Goal: Task Accomplishment & Management: Manage account settings

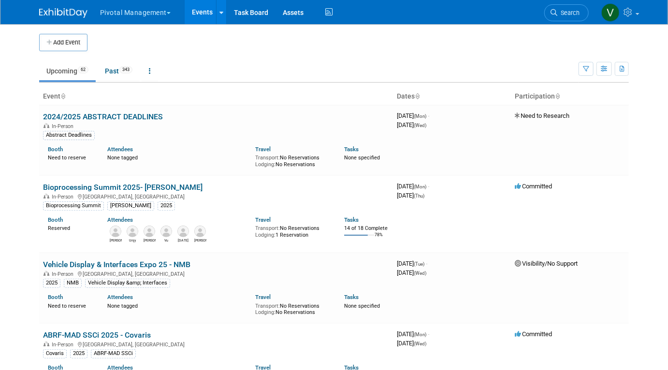
scroll to position [3163, 0]
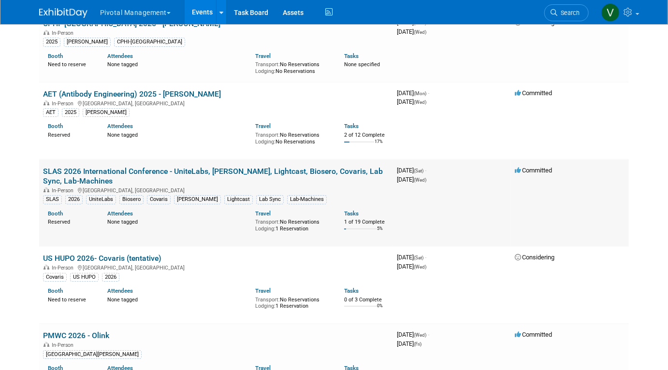
click at [96, 184] on link "SLAS 2026 International Conference - UniteLabs, [PERSON_NAME], Lightcast, Biose…" at bounding box center [213, 176] width 340 height 19
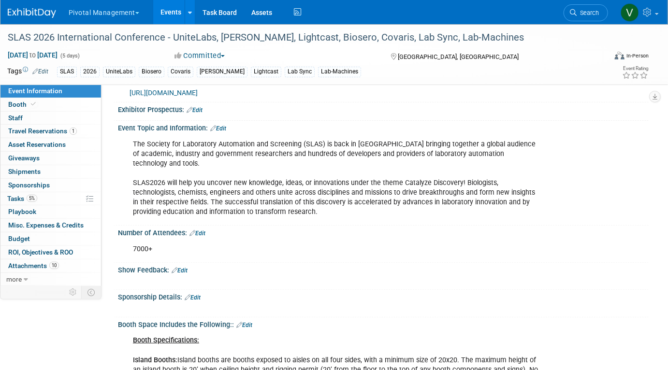
scroll to position [24, 0]
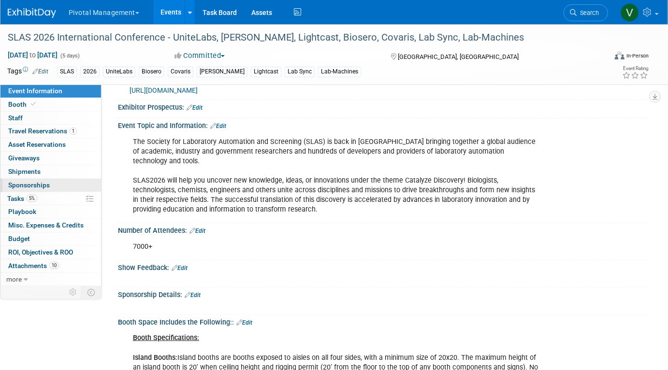
click at [41, 184] on span "Sponsorships 0" at bounding box center [29, 185] width 42 height 8
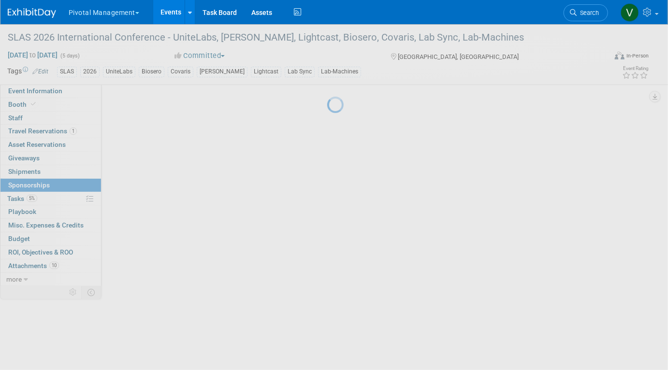
scroll to position [0, 0]
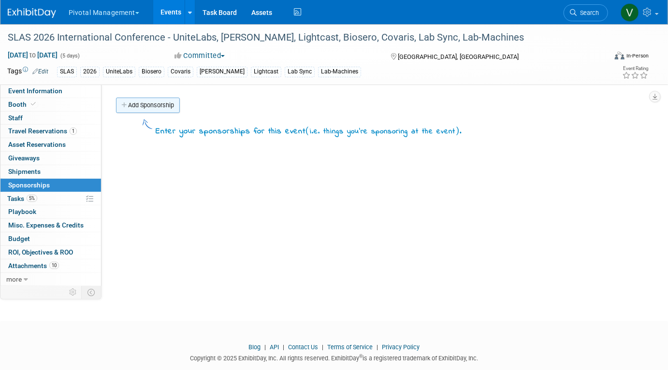
click at [167, 104] on link "Add Sponsorship" at bounding box center [148, 105] width 64 height 15
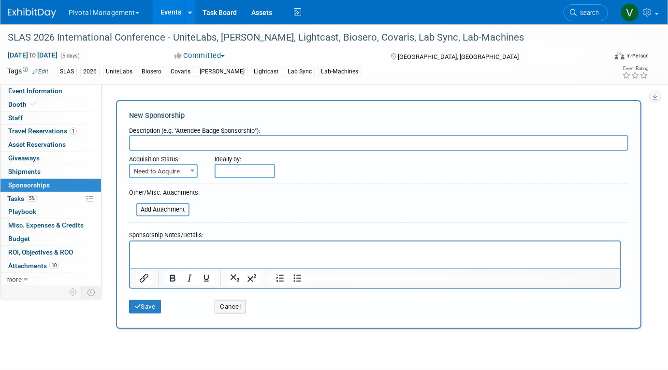
click at [158, 139] on input "text" at bounding box center [379, 142] width 500 height 15
type input "Recording Permissions Info"
click at [166, 250] on p "Rich Text Area. Press ALT-0 for help." at bounding box center [374, 250] width 479 height 10
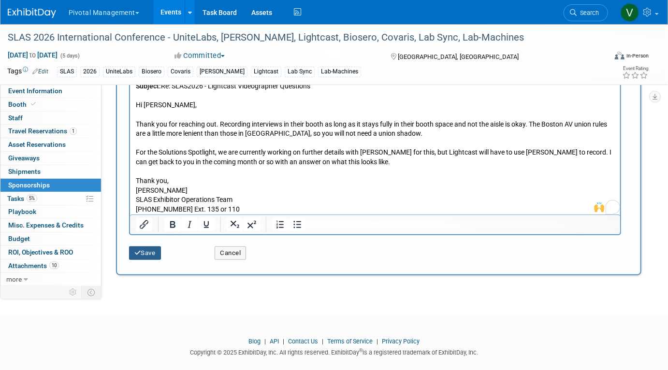
click at [150, 256] on button "Save" at bounding box center [145, 254] width 32 height 14
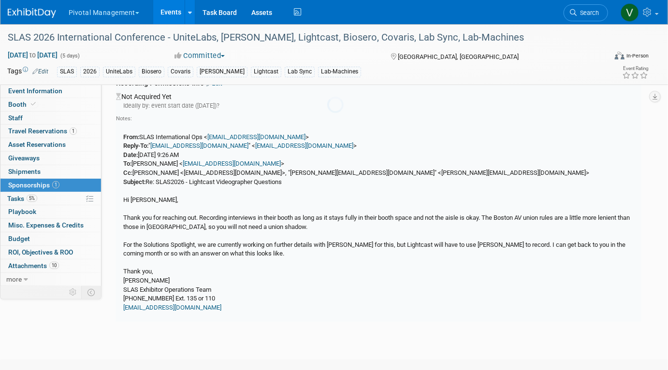
scroll to position [20, 0]
